Goal: Check status

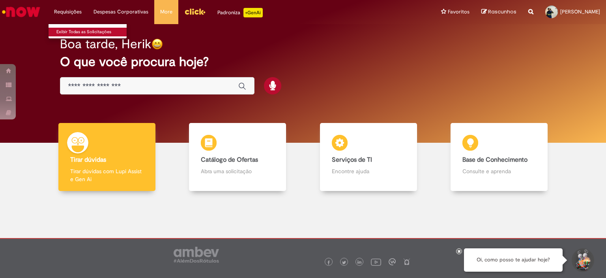
click at [82, 30] on link "Exibir Todas as Solicitações" at bounding box center [92, 32] width 87 height 9
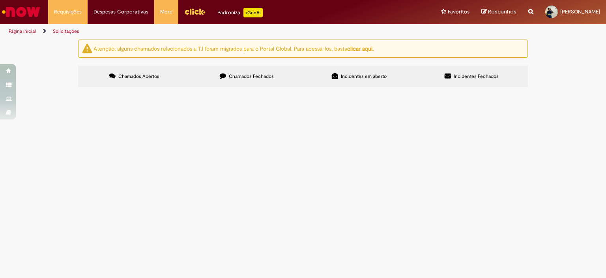
click at [233, 82] on label "Chamados Fechados" at bounding box center [247, 76] width 113 height 21
click at [0, 0] on span "Boa tarde, sou aprendiz e não recebi meu vale transporte para o mês de agosto e…" at bounding box center [0, 0] width 0 height 0
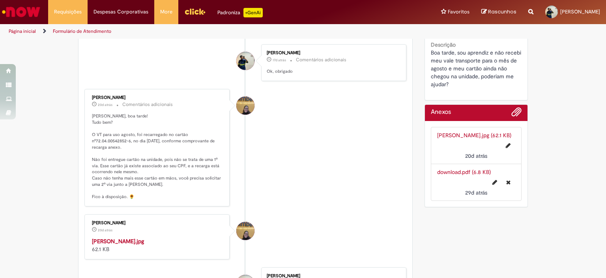
scroll to position [401, 0]
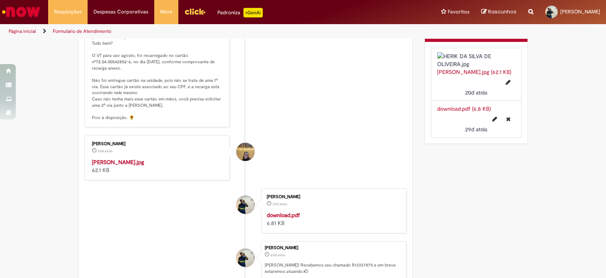
click at [176, 158] on img "Histórico de tíquete" at bounding box center [157, 158] width 131 height 0
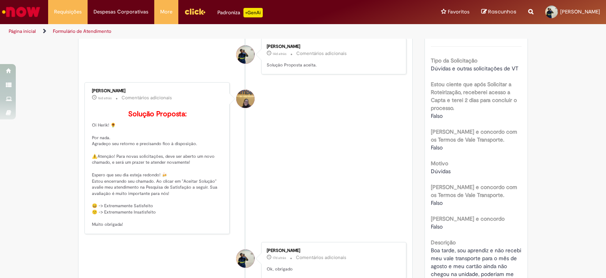
scroll to position [0, 0]
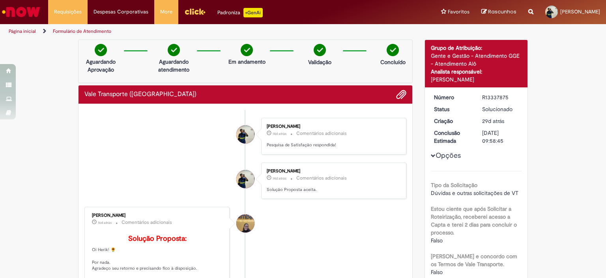
click at [287, 118] on div "[PERSON_NAME] 14d atrás 14 dias atrás Comentários adicionais Pesquisa de Satisf…" at bounding box center [333, 136] width 145 height 37
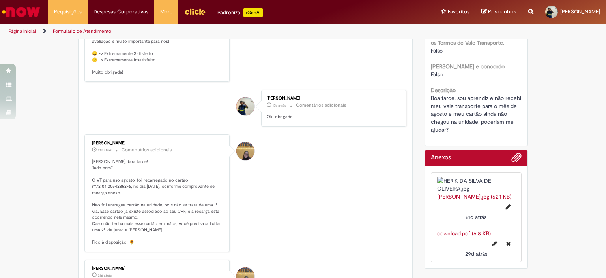
scroll to position [395, 0]
